Goal: Task Accomplishment & Management: Manage account settings

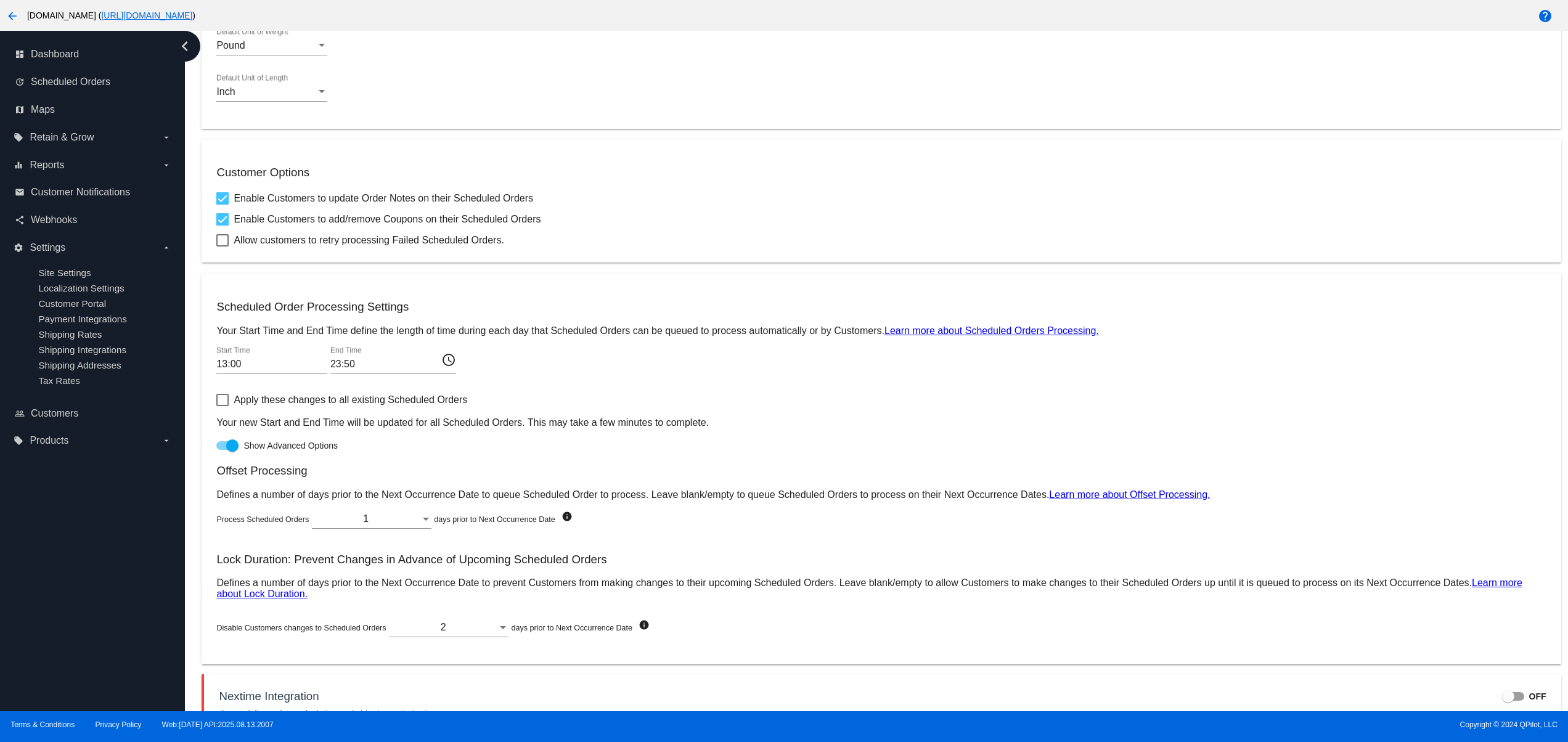
scroll to position [464, 0]
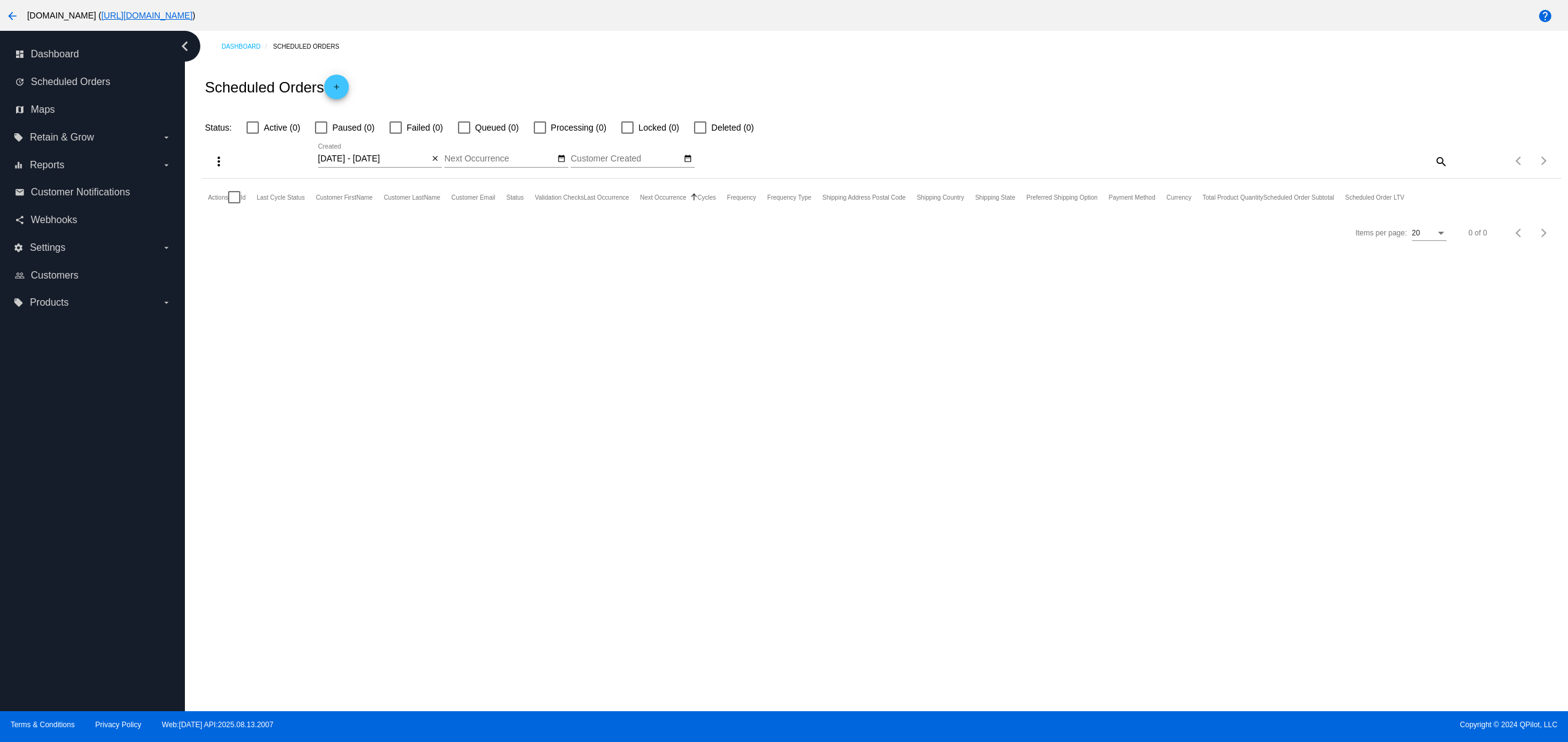
click at [12, 9] on mat-icon "arrow_back" at bounding box center [12, 16] width 14 height 14
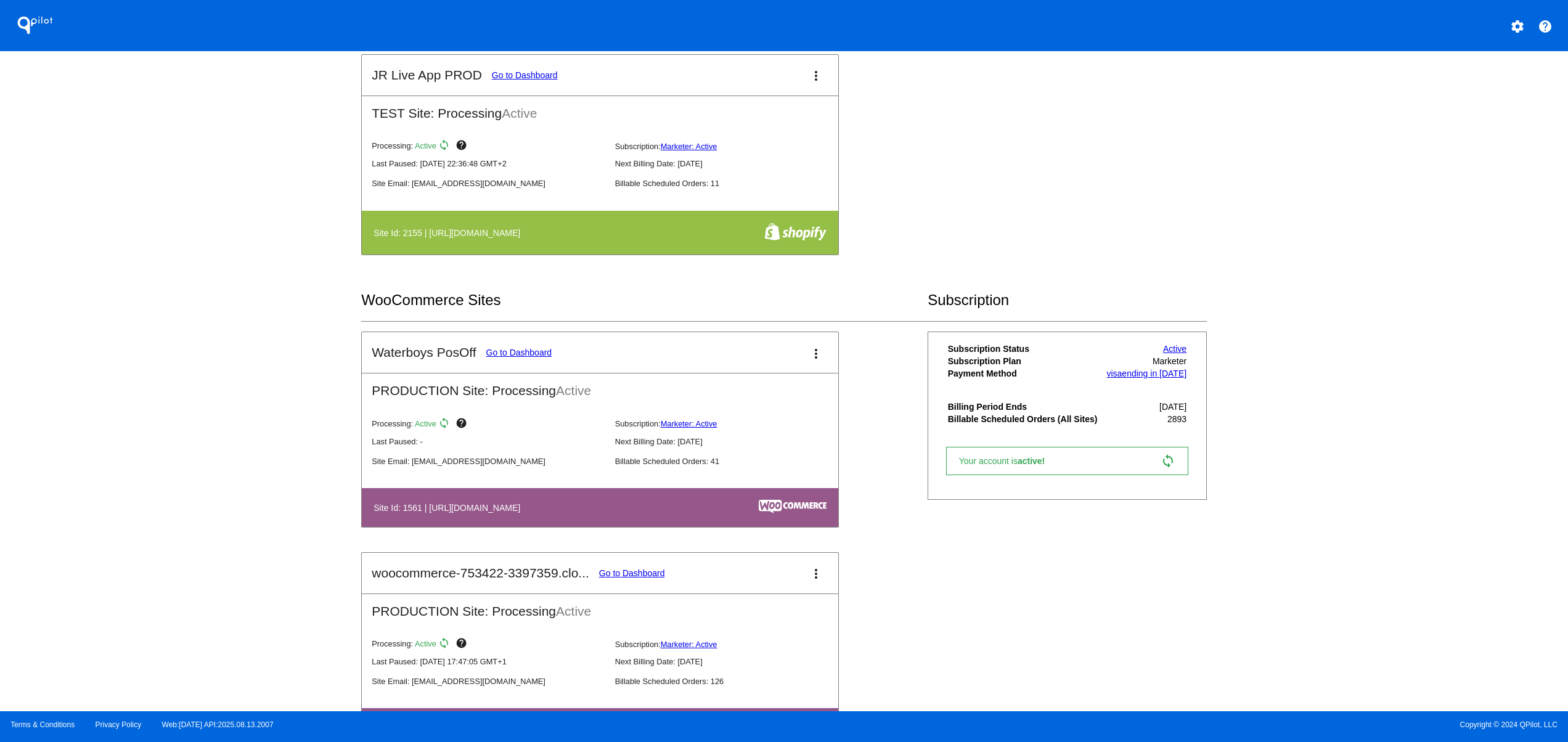
scroll to position [985, 0]
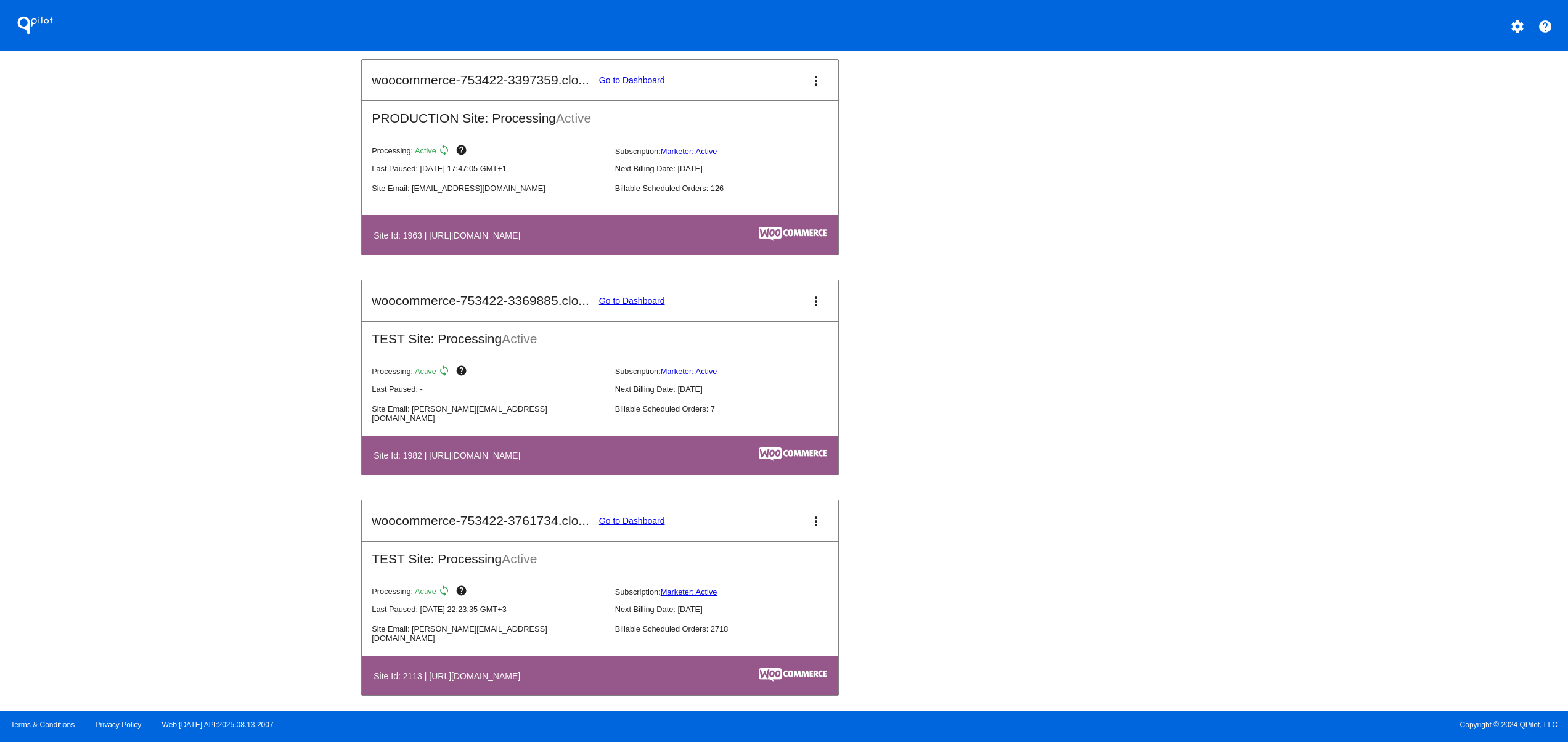
drag, startPoint x: 521, startPoint y: 245, endPoint x: 740, endPoint y: 234, distance: 219.3
click at [685, 239] on th "Site Id: 1963 | [URL][DOMAIN_NAME]" at bounding box center [529, 234] width 312 height 17
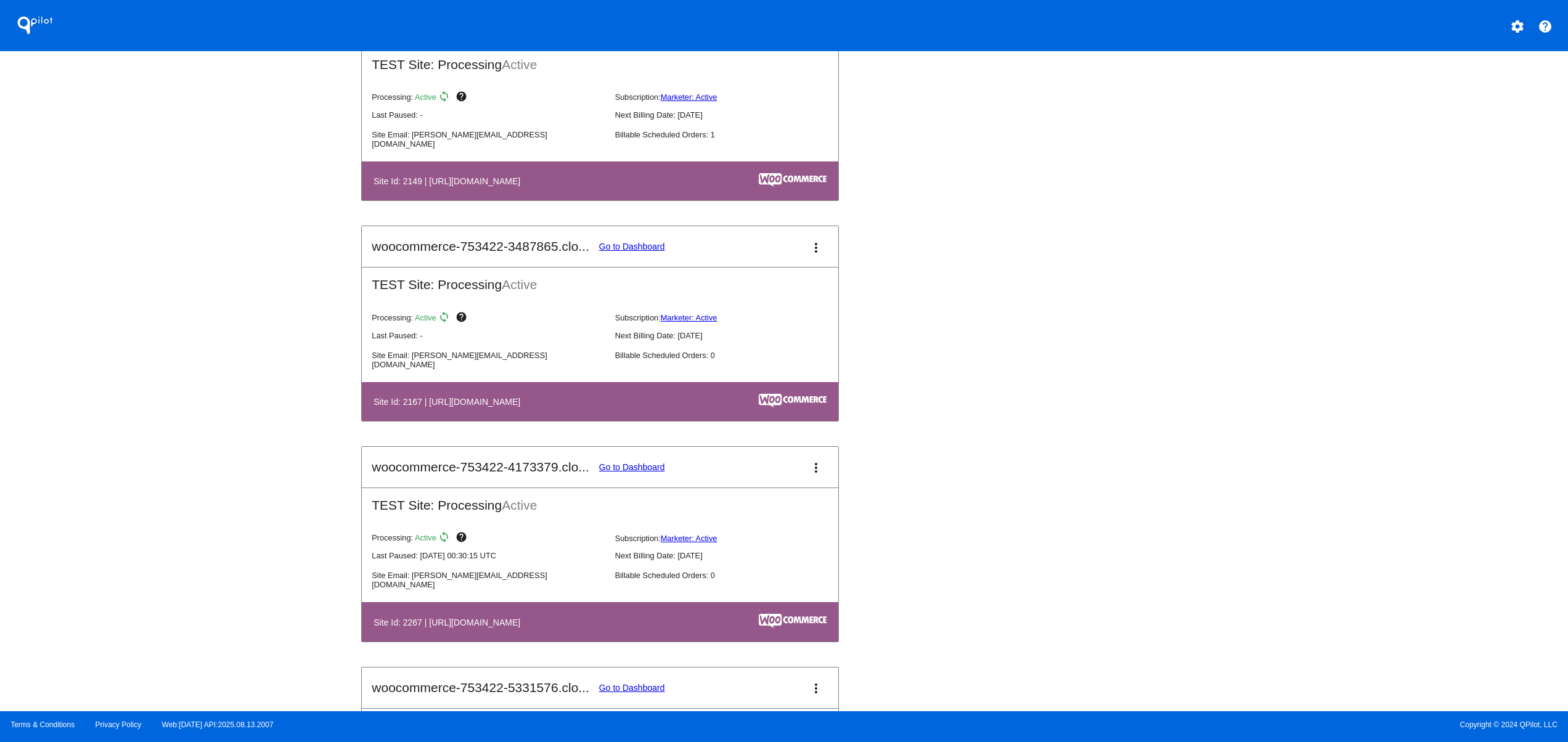
scroll to position [1725, 0]
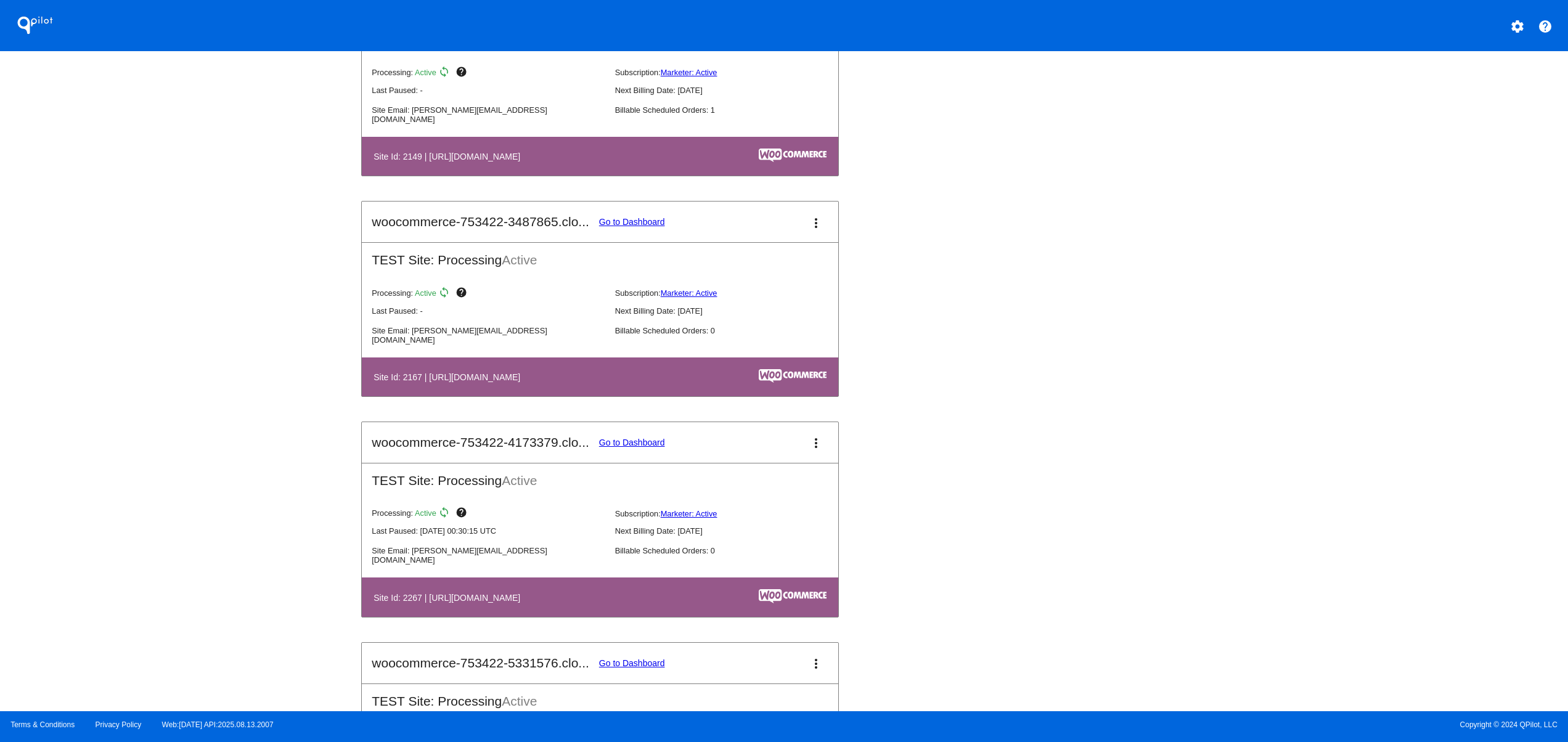
drag, startPoint x: 486, startPoint y: 395, endPoint x: 775, endPoint y: 392, distance: 289.0
click at [754, 385] on tr "Site Id: 2167 | [URL][DOMAIN_NAME]" at bounding box center [599, 377] width 454 height 17
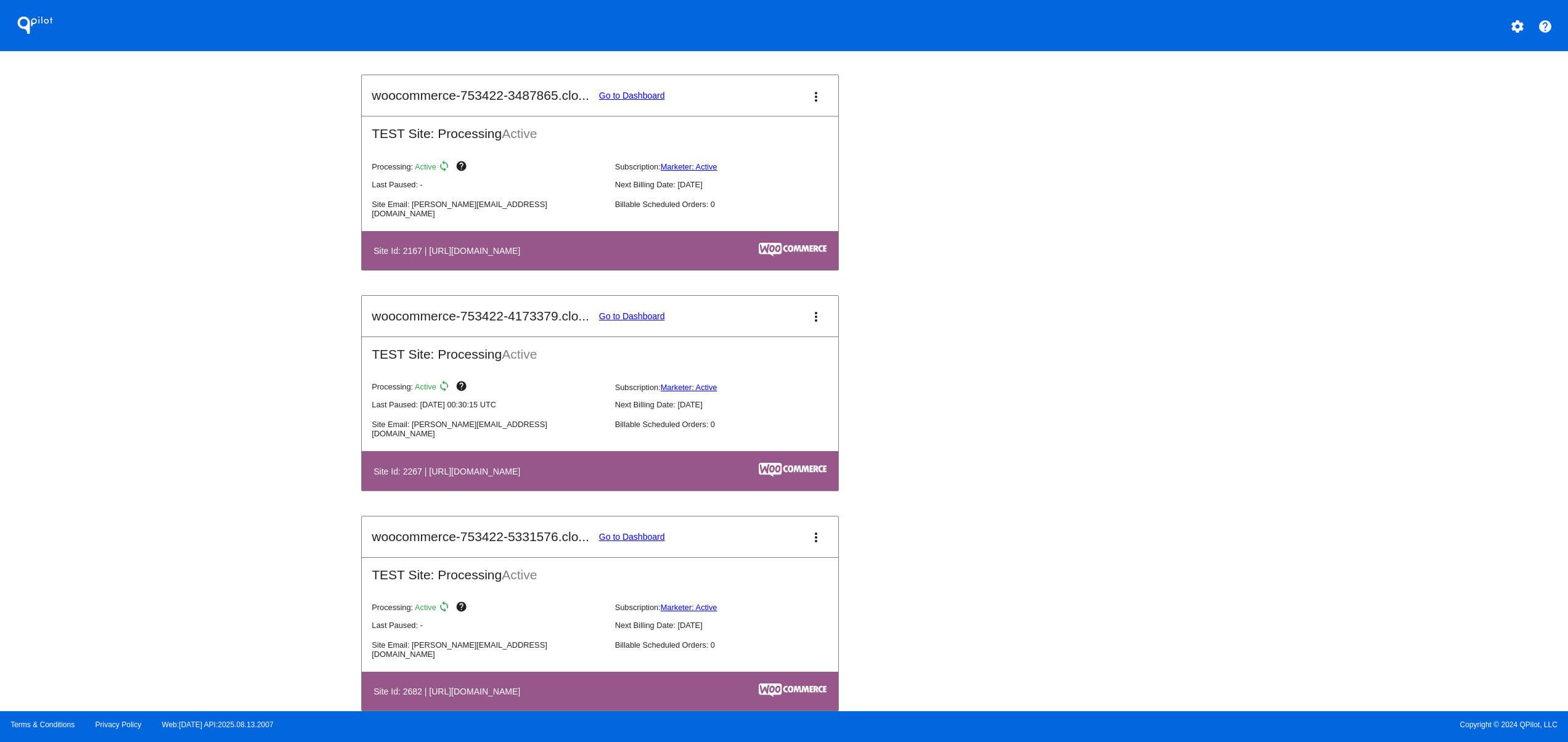
scroll to position [1890, 0]
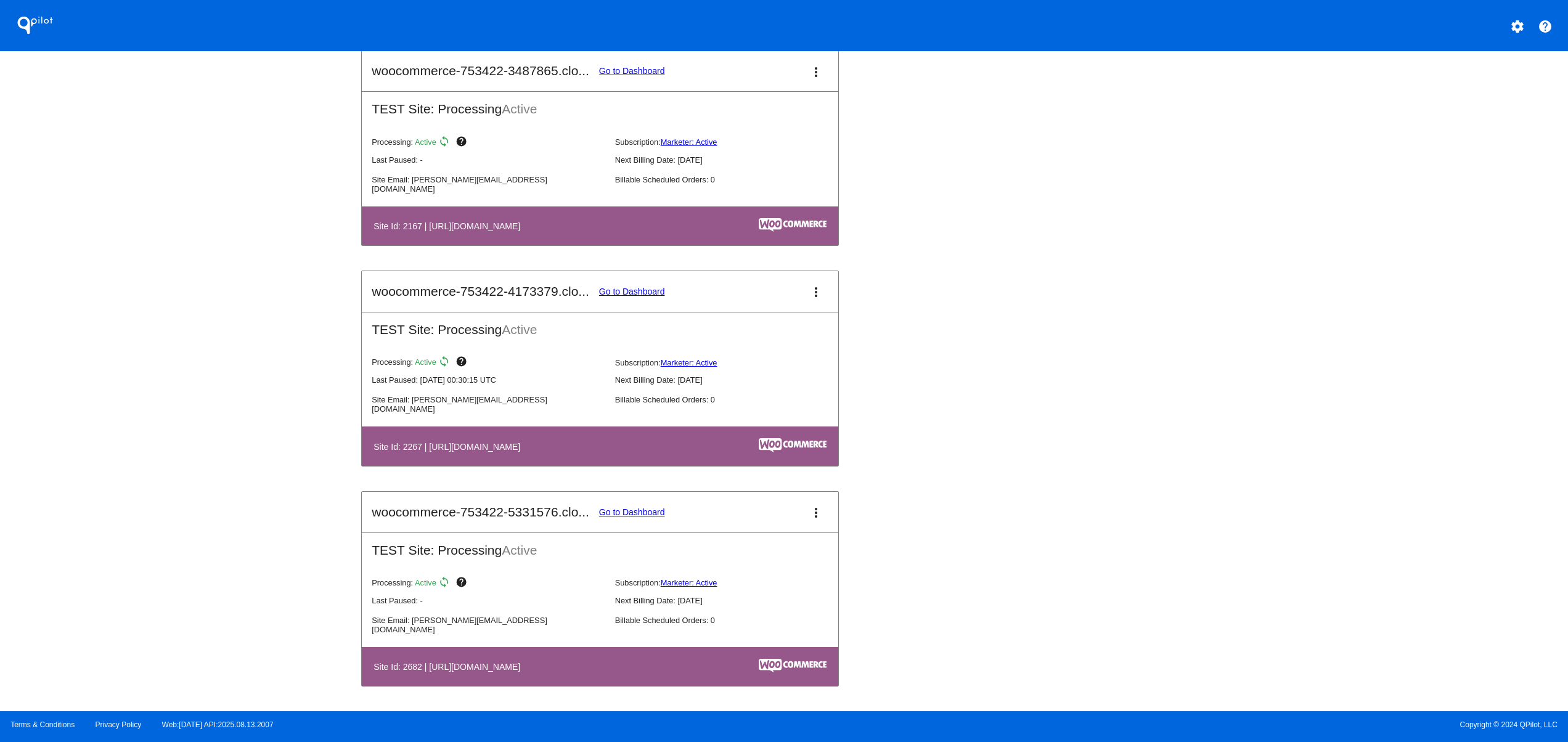
drag, startPoint x: 565, startPoint y: 434, endPoint x: 851, endPoint y: 446, distance: 286.3
click at [756, 434] on table "Site Id: 2267 | [URL][DOMAIN_NAME]" at bounding box center [599, 446] width 476 height 39
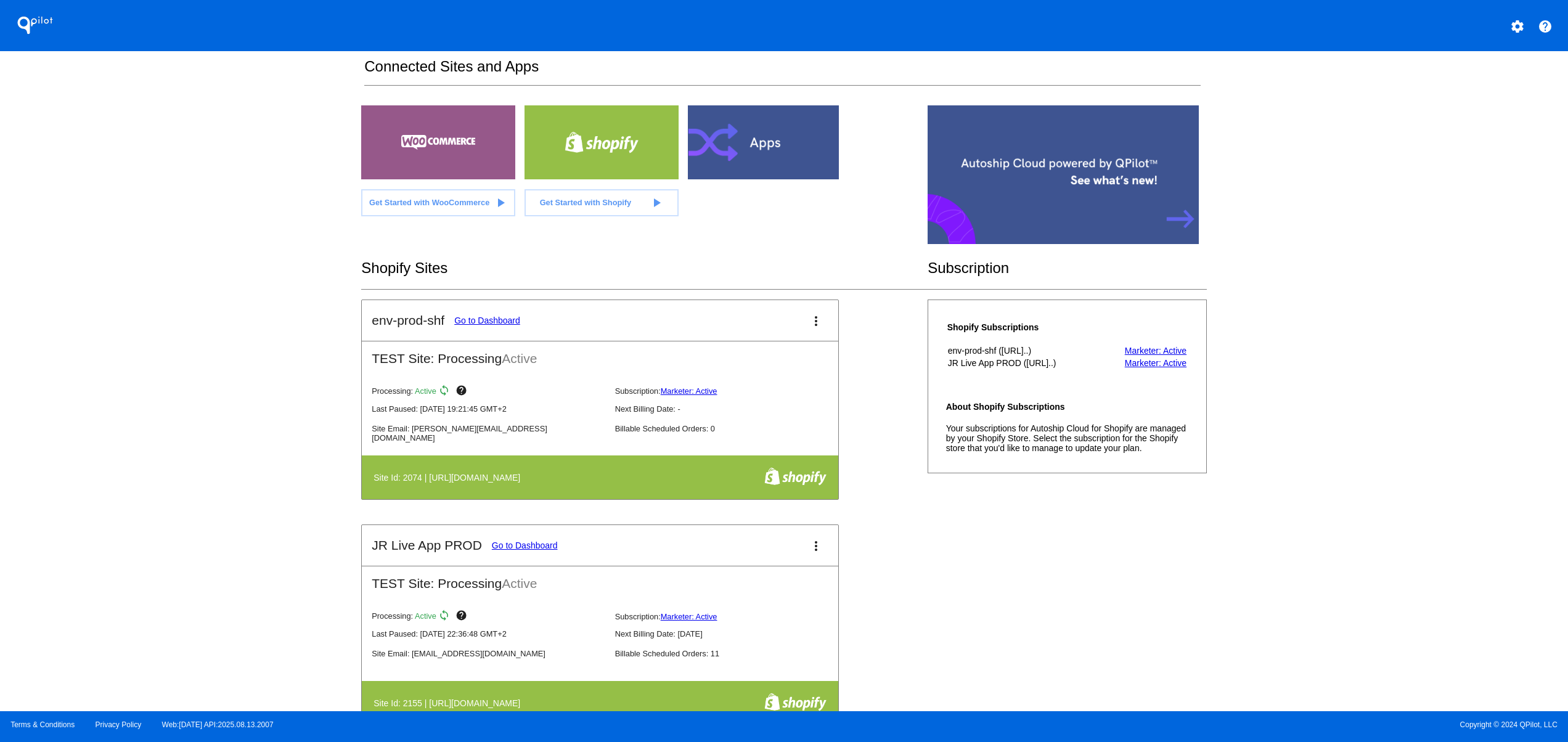
scroll to position [0, 0]
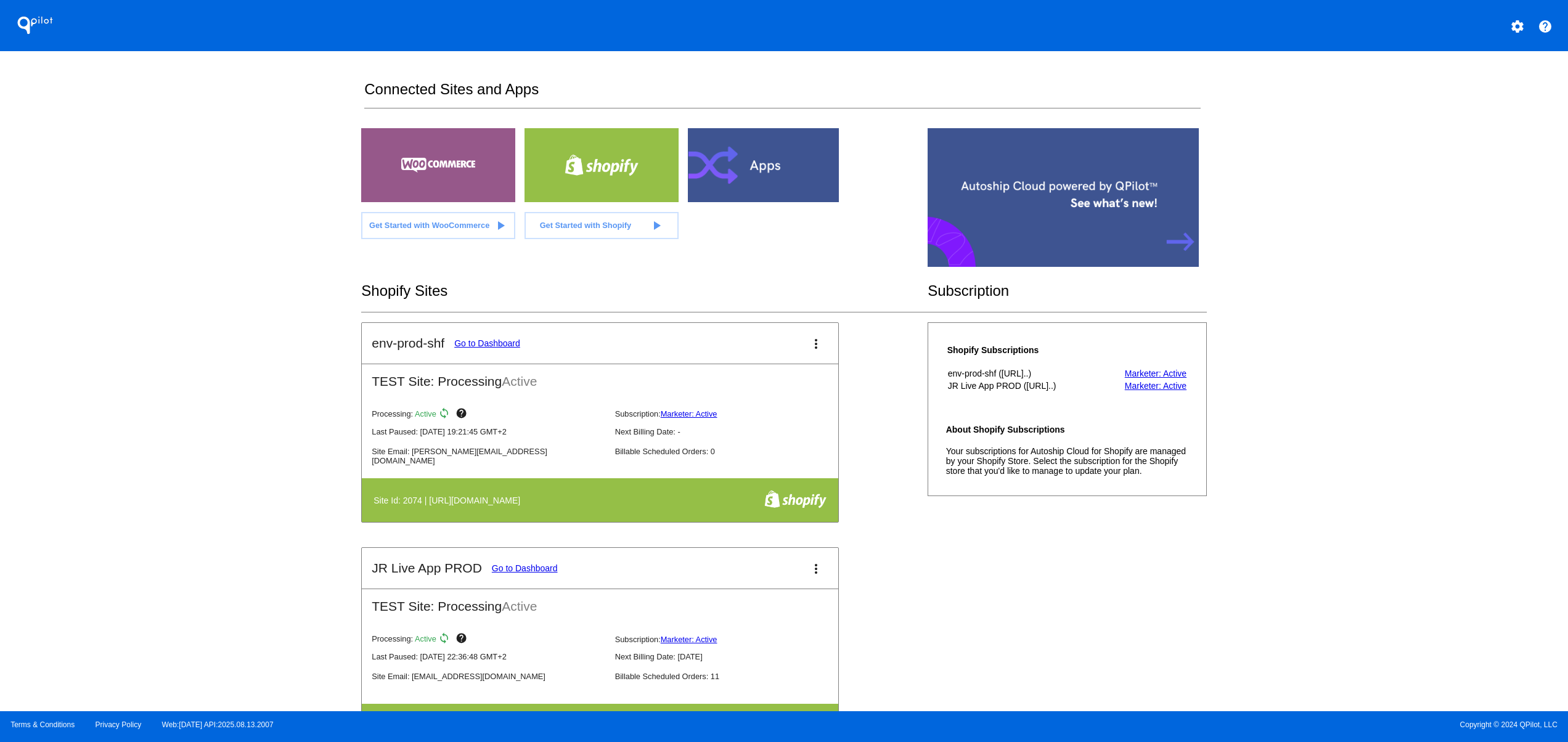
click at [1519, 19] on mat-icon "settings" at bounding box center [1517, 26] width 14 height 14
click at [1465, 96] on span "Log out" at bounding box center [1464, 92] width 29 height 10
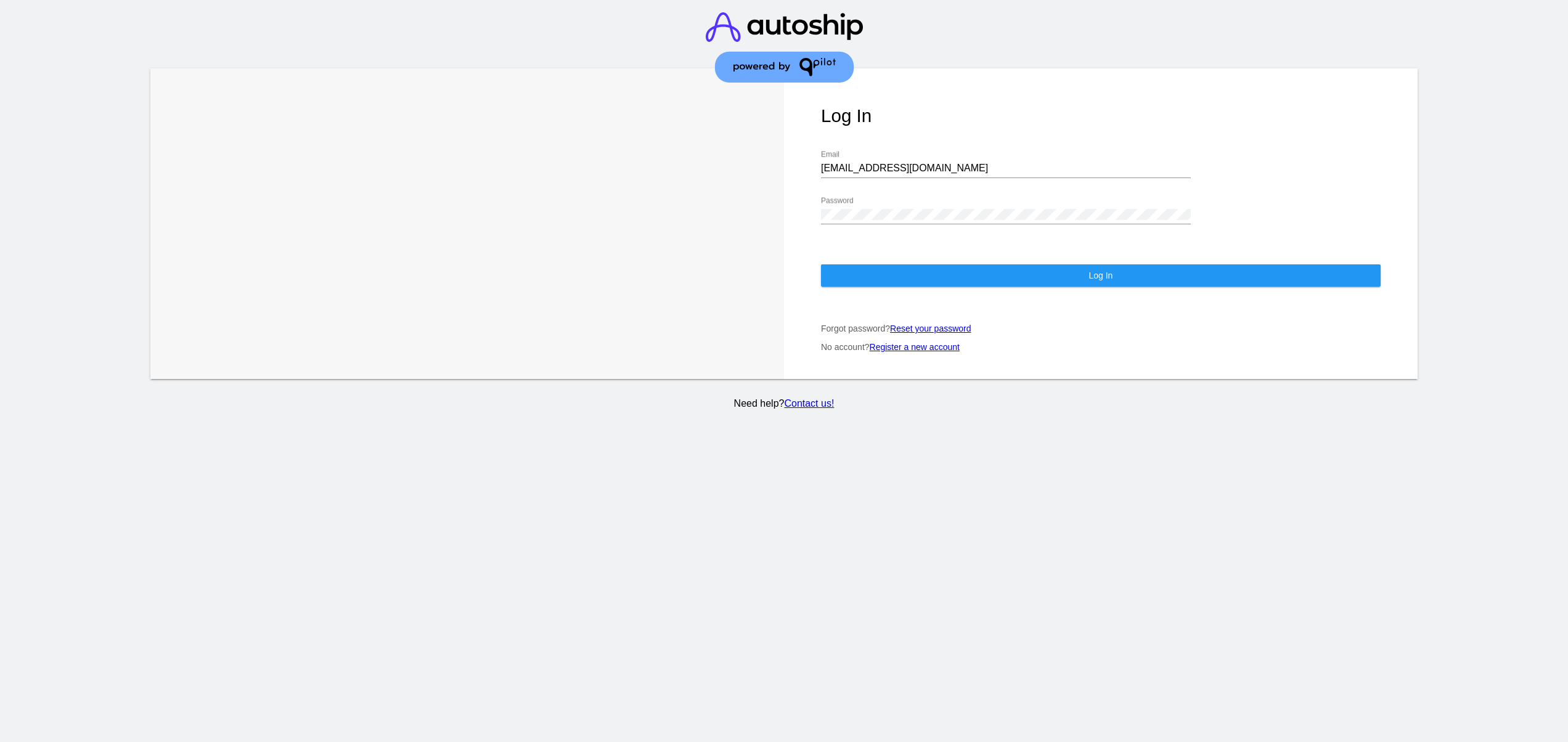
click at [891, 171] on input "[EMAIL_ADDRESS][DOMAIN_NAME]" at bounding box center [1006, 169] width 370 height 11
type input "[EMAIL_ADDRESS][DOMAIN_NAME]"
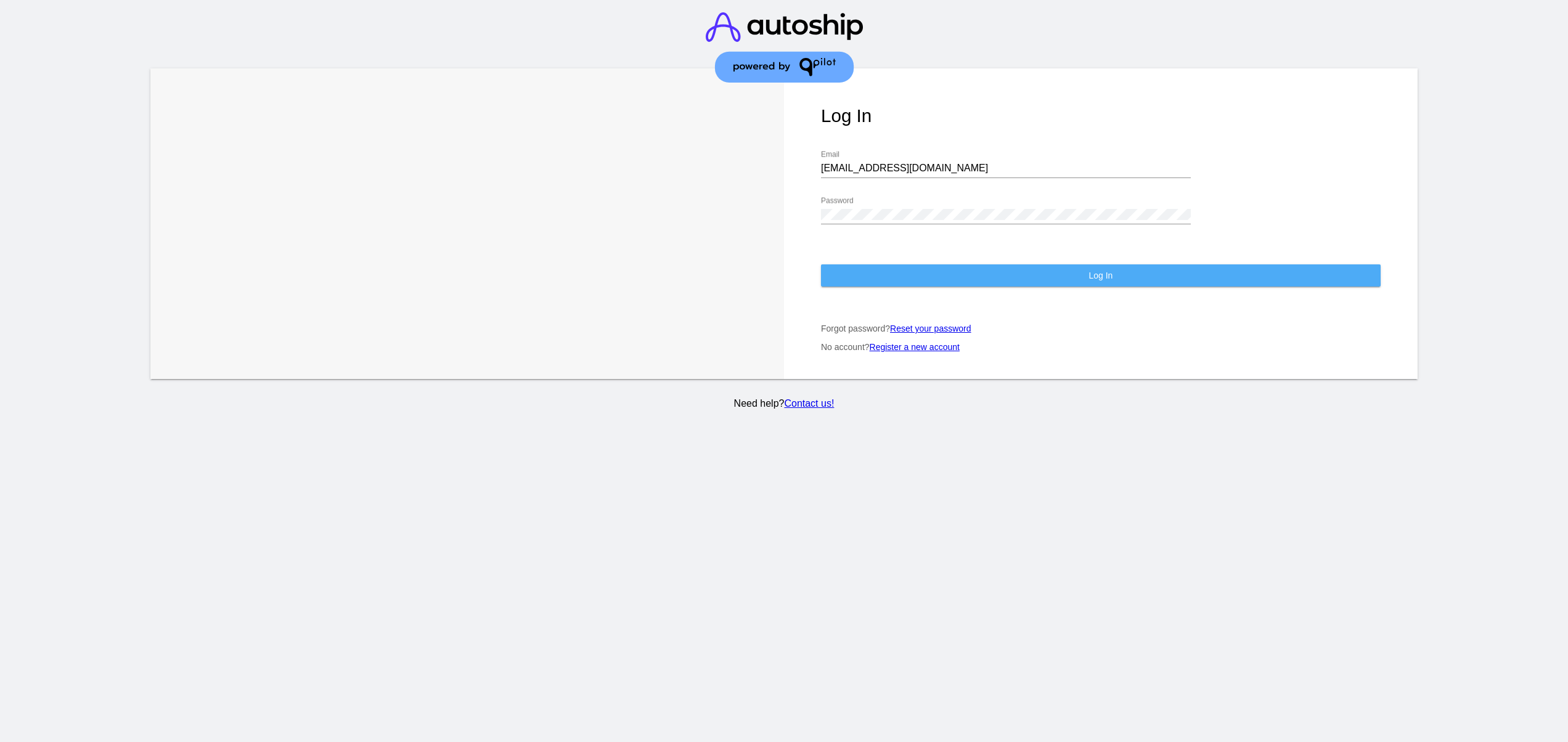
click at [892, 275] on button "Log In" at bounding box center [1100, 275] width 560 height 22
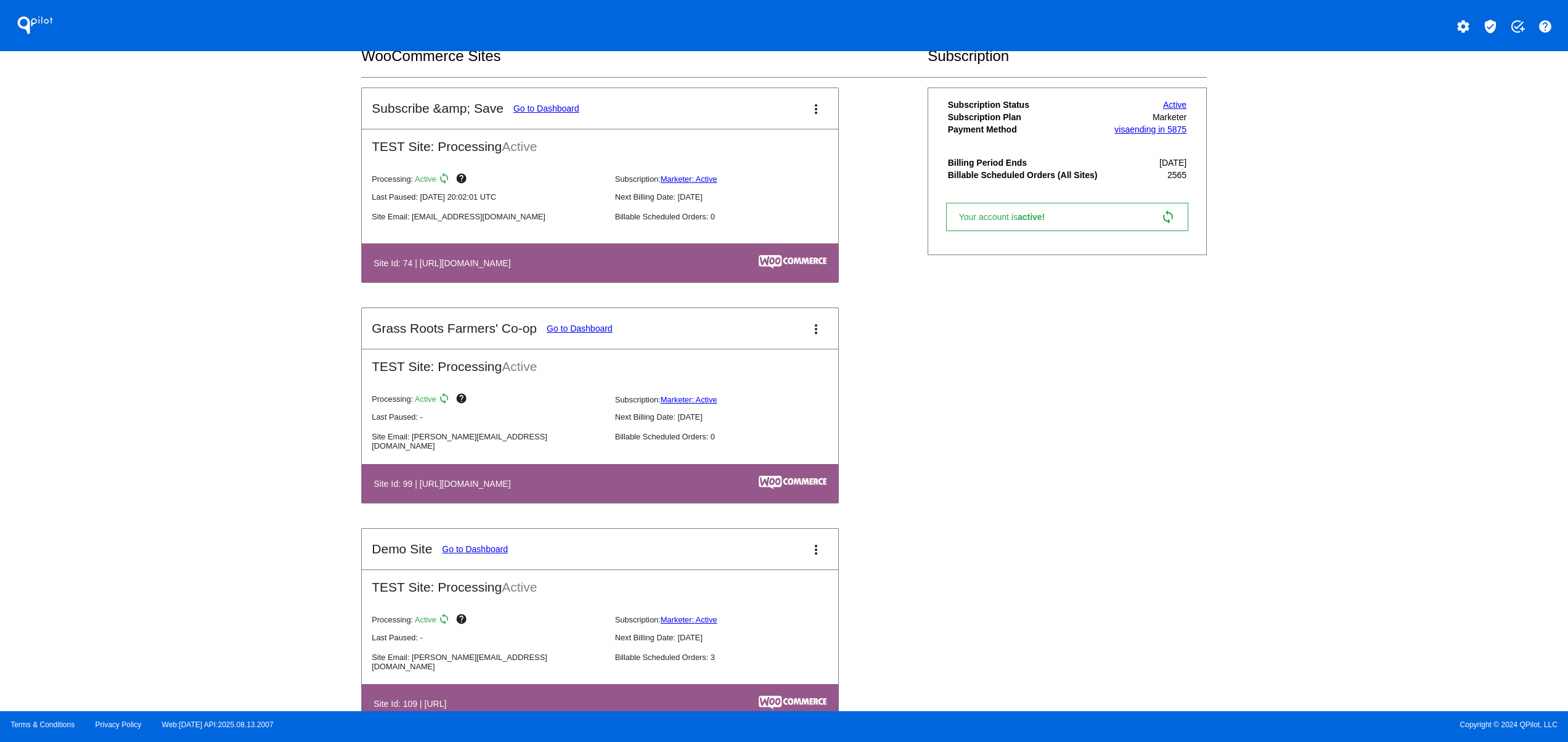
scroll to position [1232, 0]
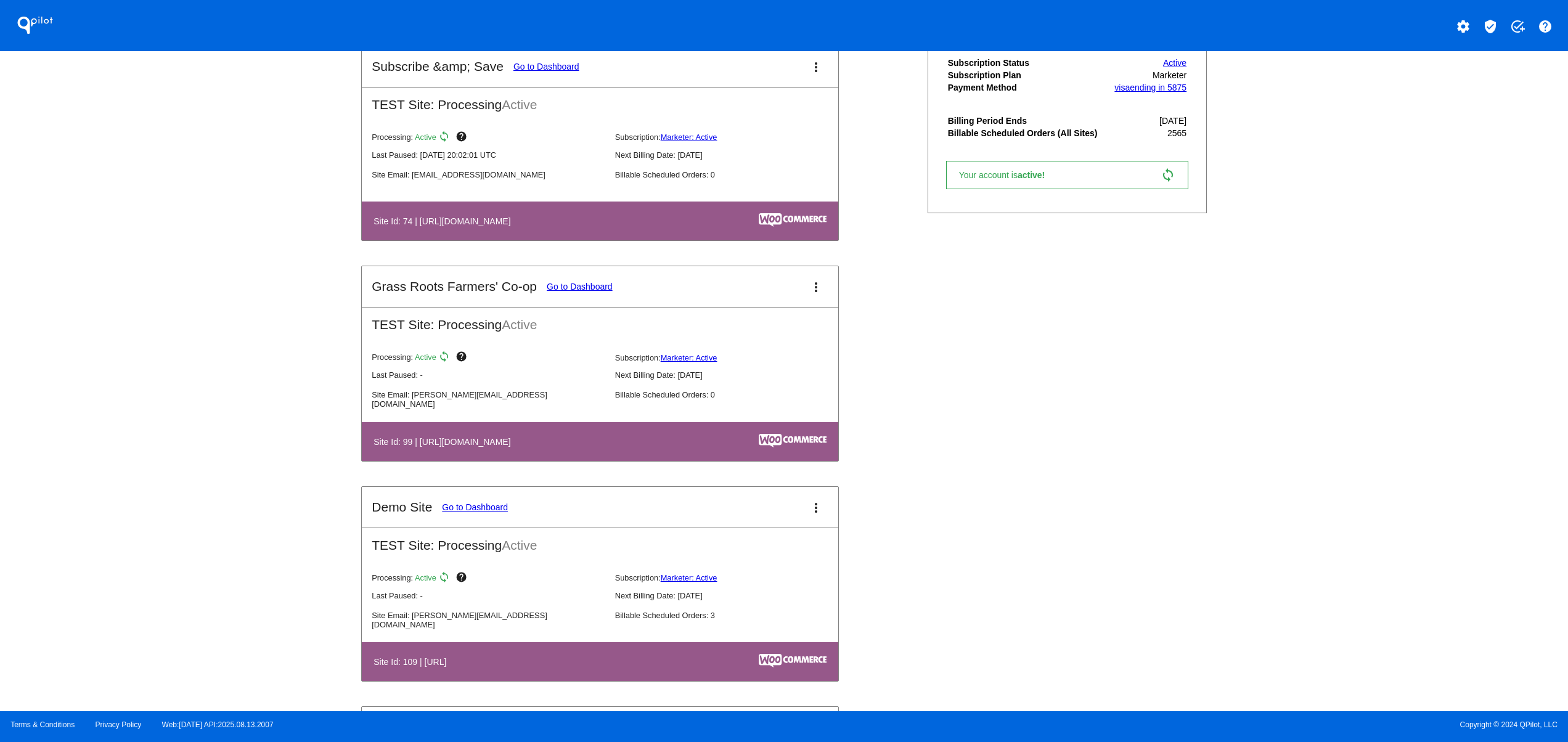
drag, startPoint x: 427, startPoint y: 450, endPoint x: 553, endPoint y: 449, distance: 126.0
click at [553, 449] on th "Site Id: 99 | [URL][DOMAIN_NAME]" at bounding box center [525, 441] width 306 height 17
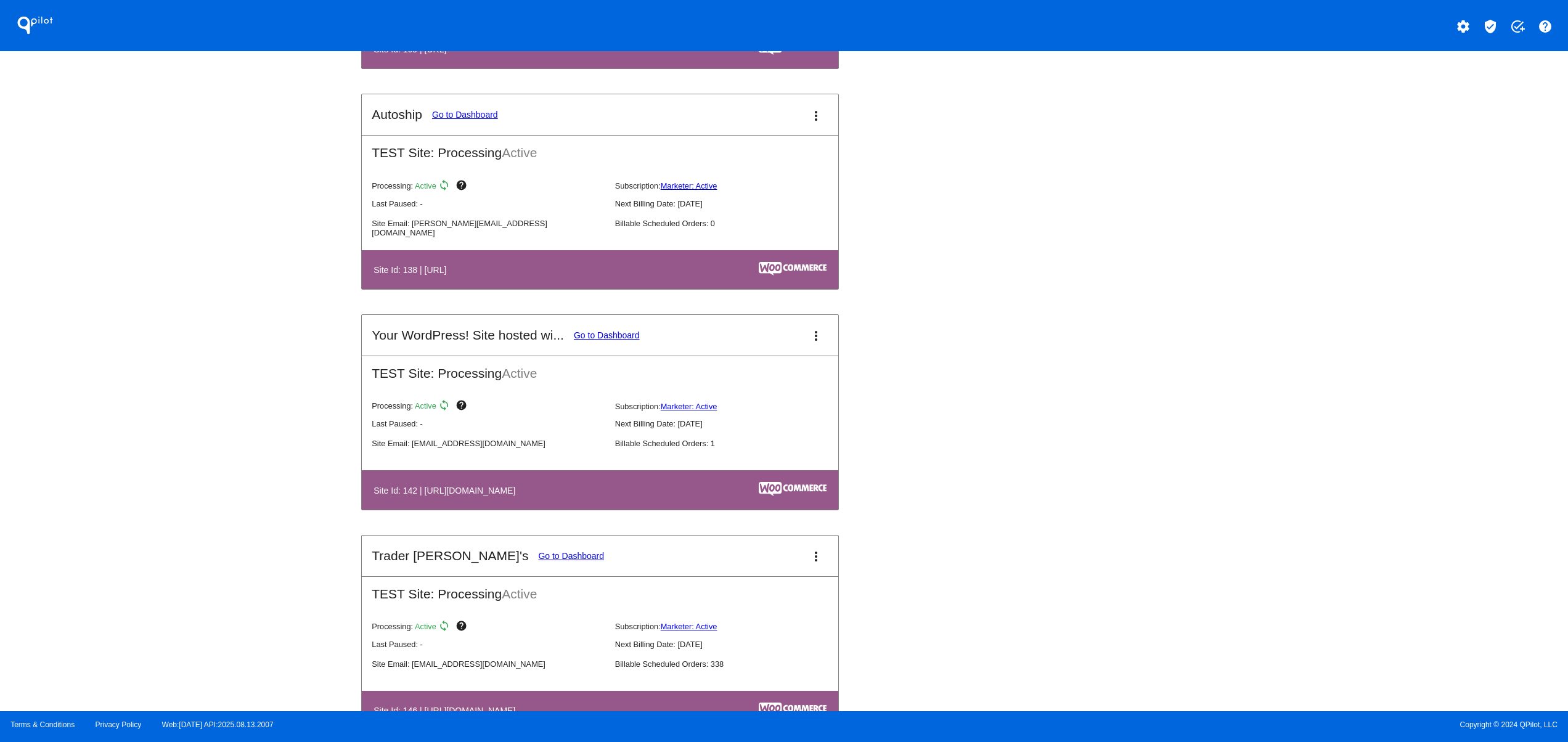
scroll to position [1971, 0]
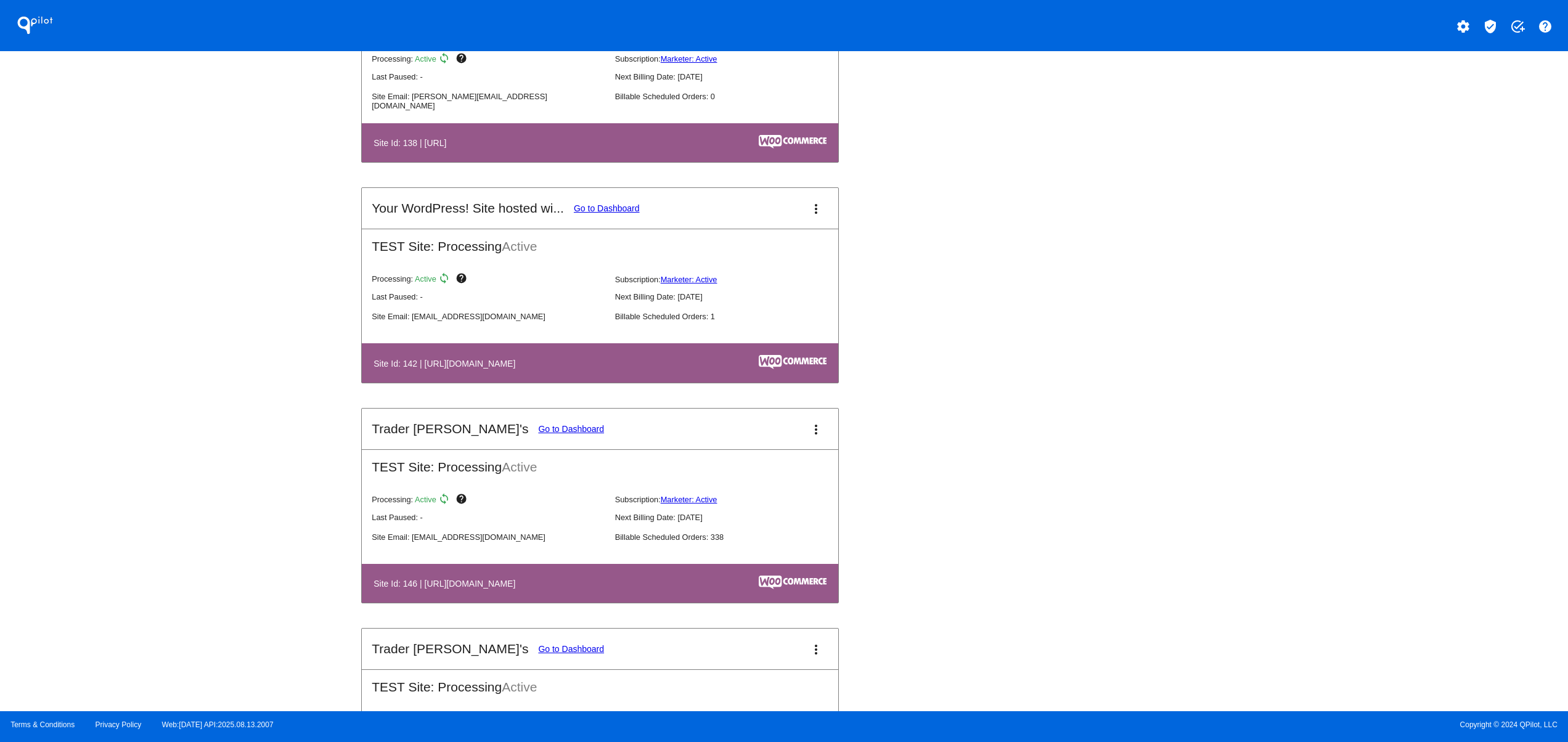
drag, startPoint x: 427, startPoint y: 364, endPoint x: 642, endPoint y: 380, distance: 215.6
click at [634, 377] on table "Site Id: 142 | [URL][DOMAIN_NAME]" at bounding box center [599, 362] width 476 height 39
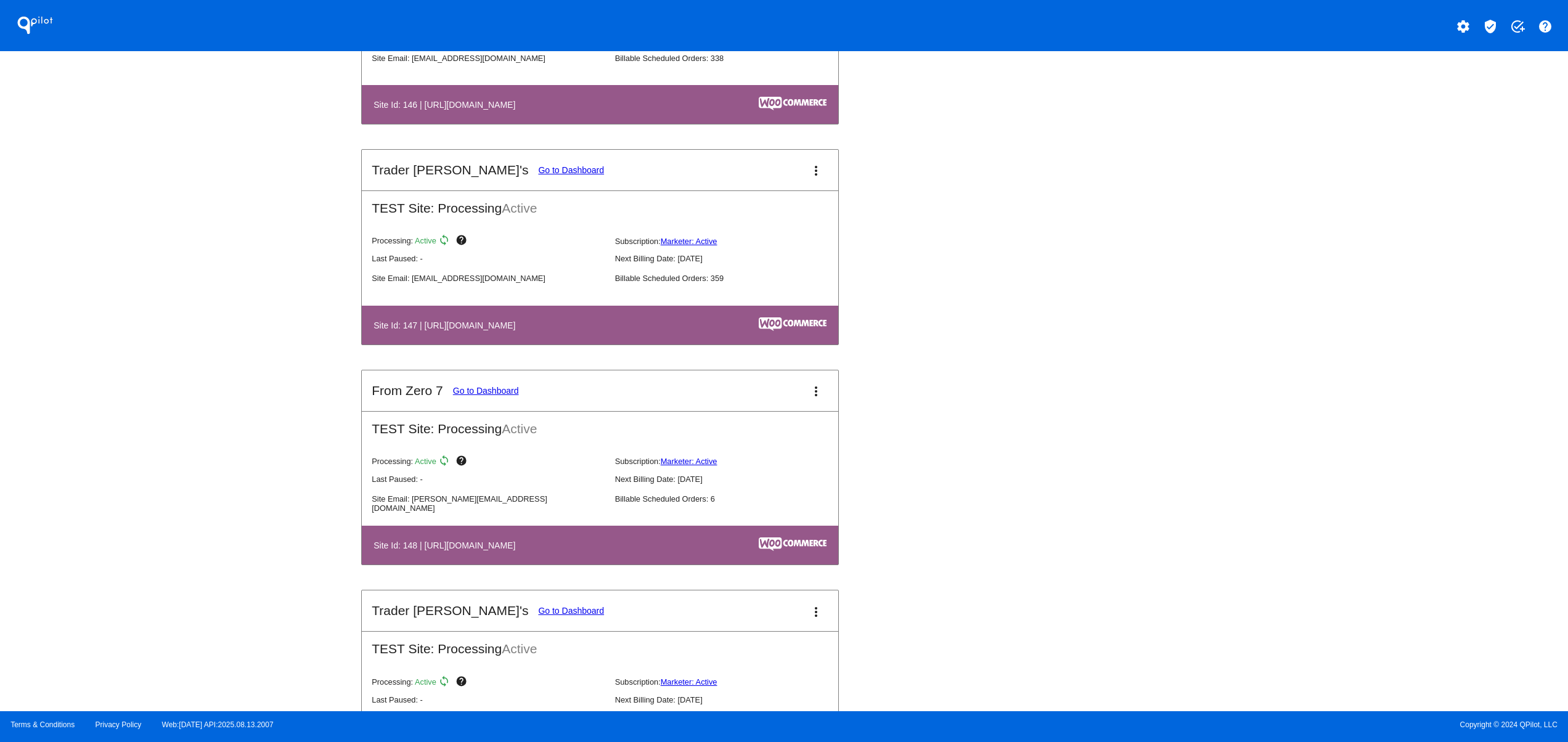
scroll to position [2711, 0]
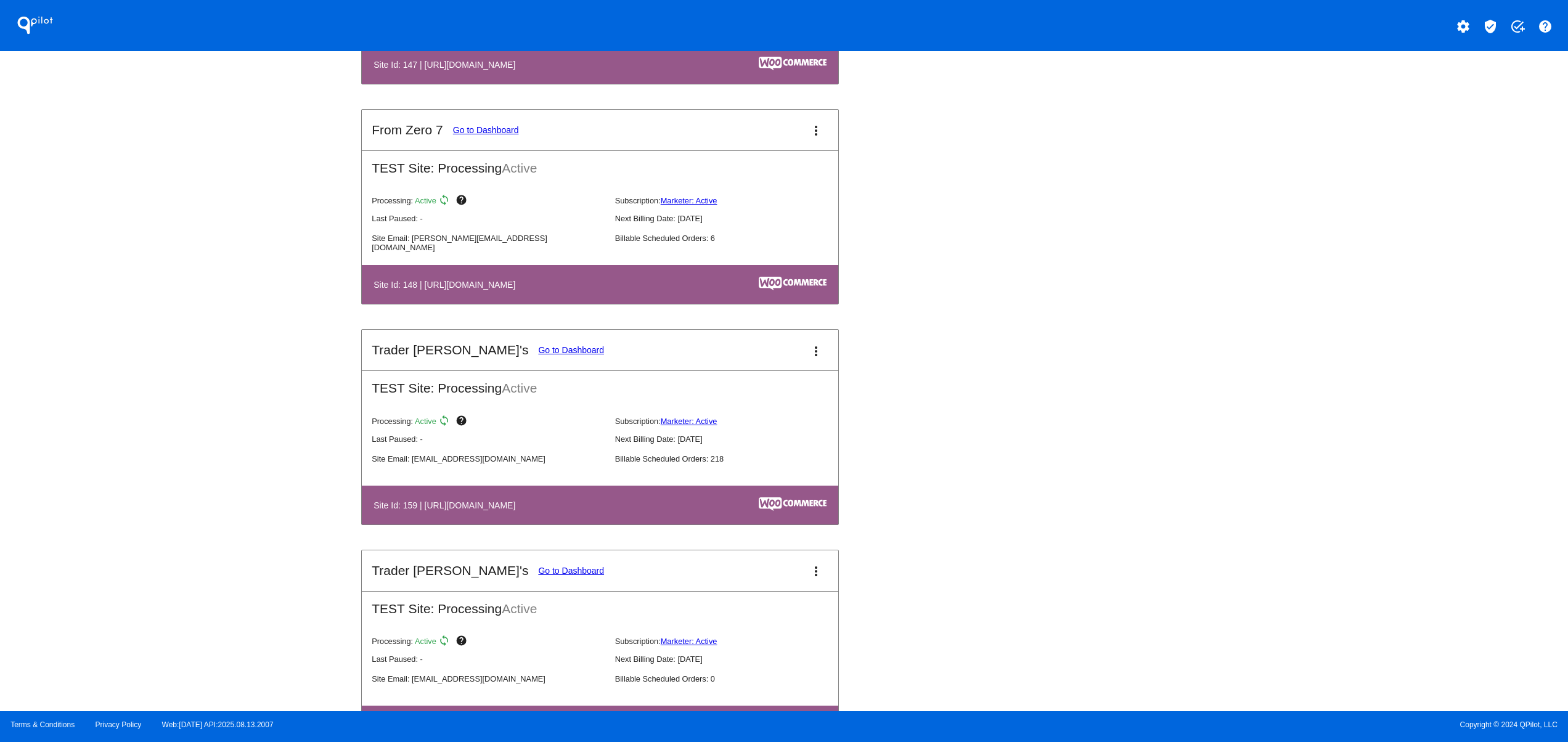
drag, startPoint x: 524, startPoint y: 521, endPoint x: 607, endPoint y: 521, distance: 83.0
click at [593, 513] on th "Site Id: 159 | [URL][DOMAIN_NAME]" at bounding box center [527, 504] width 309 height 17
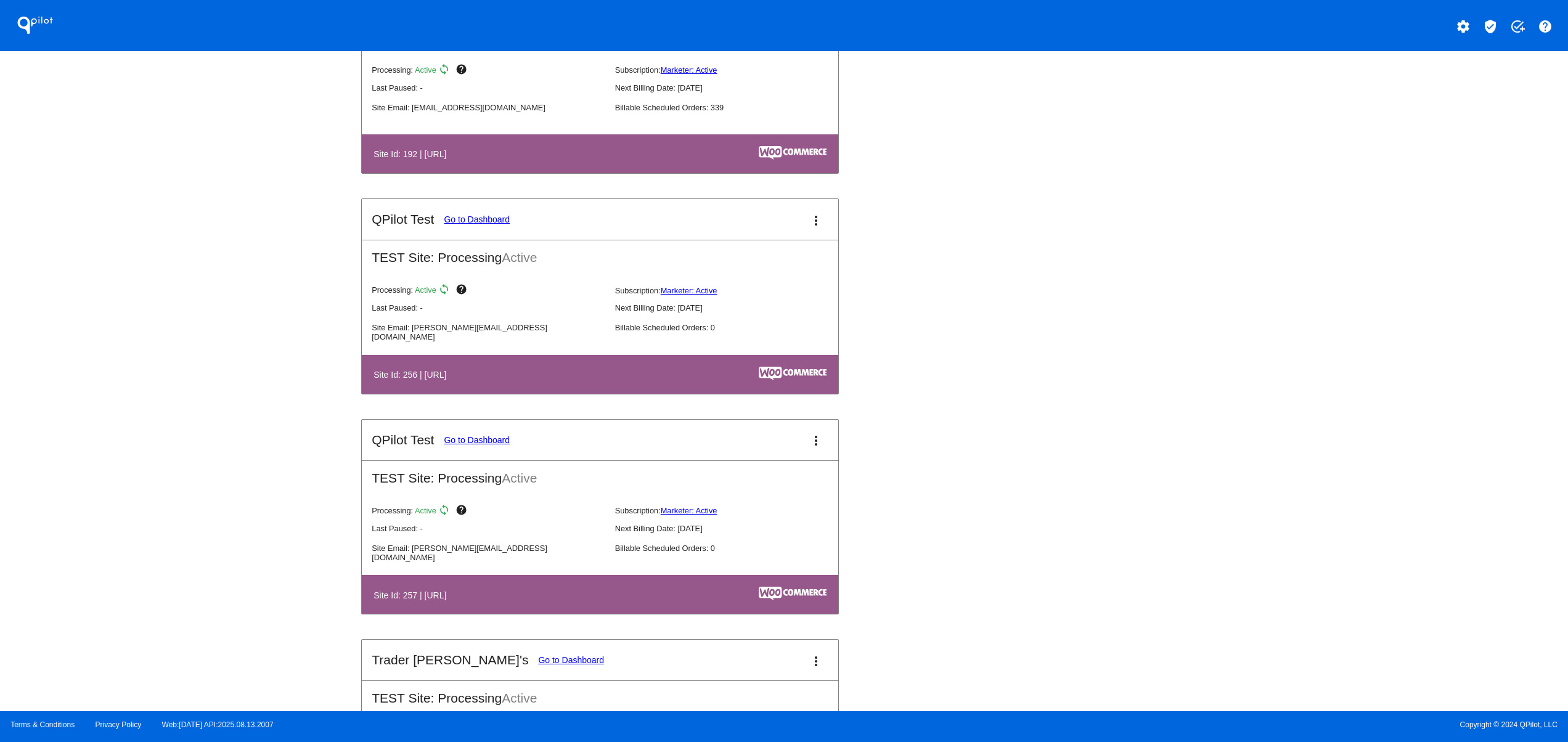
scroll to position [4436, 0]
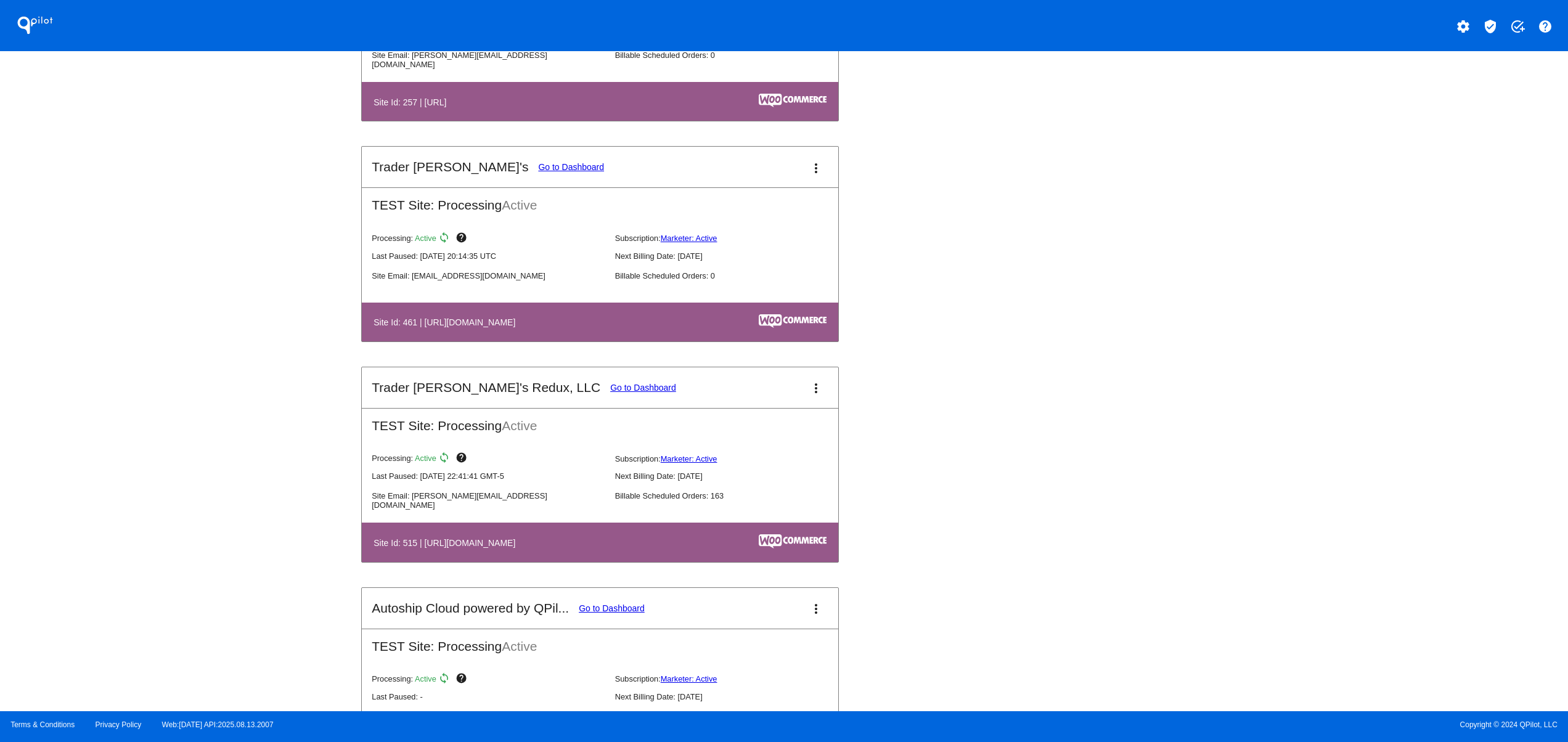
drag, startPoint x: 417, startPoint y: 573, endPoint x: 629, endPoint y: 568, distance: 212.1
click at [619, 550] on th "Site Id: 515 | [URL][DOMAIN_NAME]" at bounding box center [527, 541] width 309 height 17
